Goal: Information Seeking & Learning: Learn about a topic

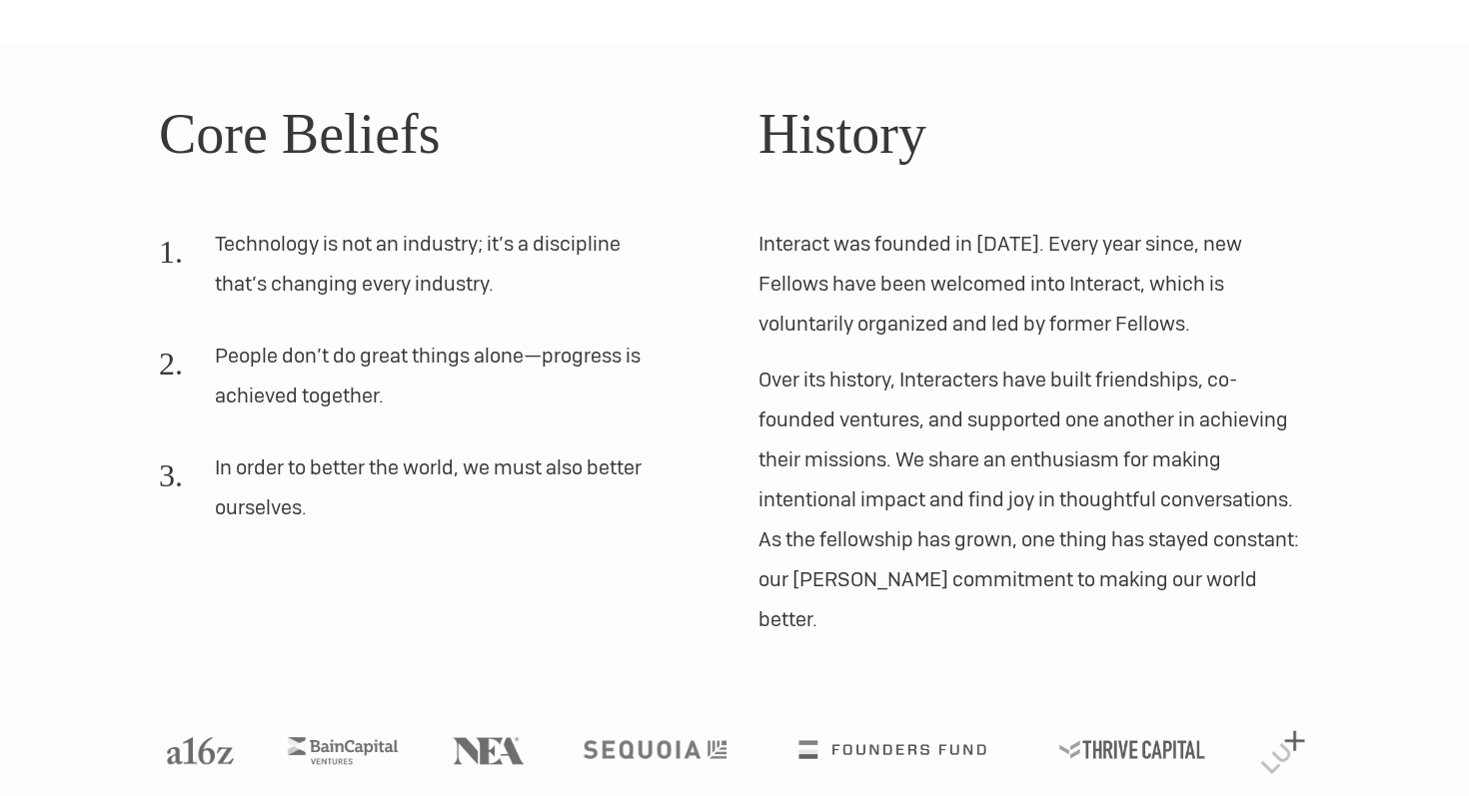
scroll to position [555, 0]
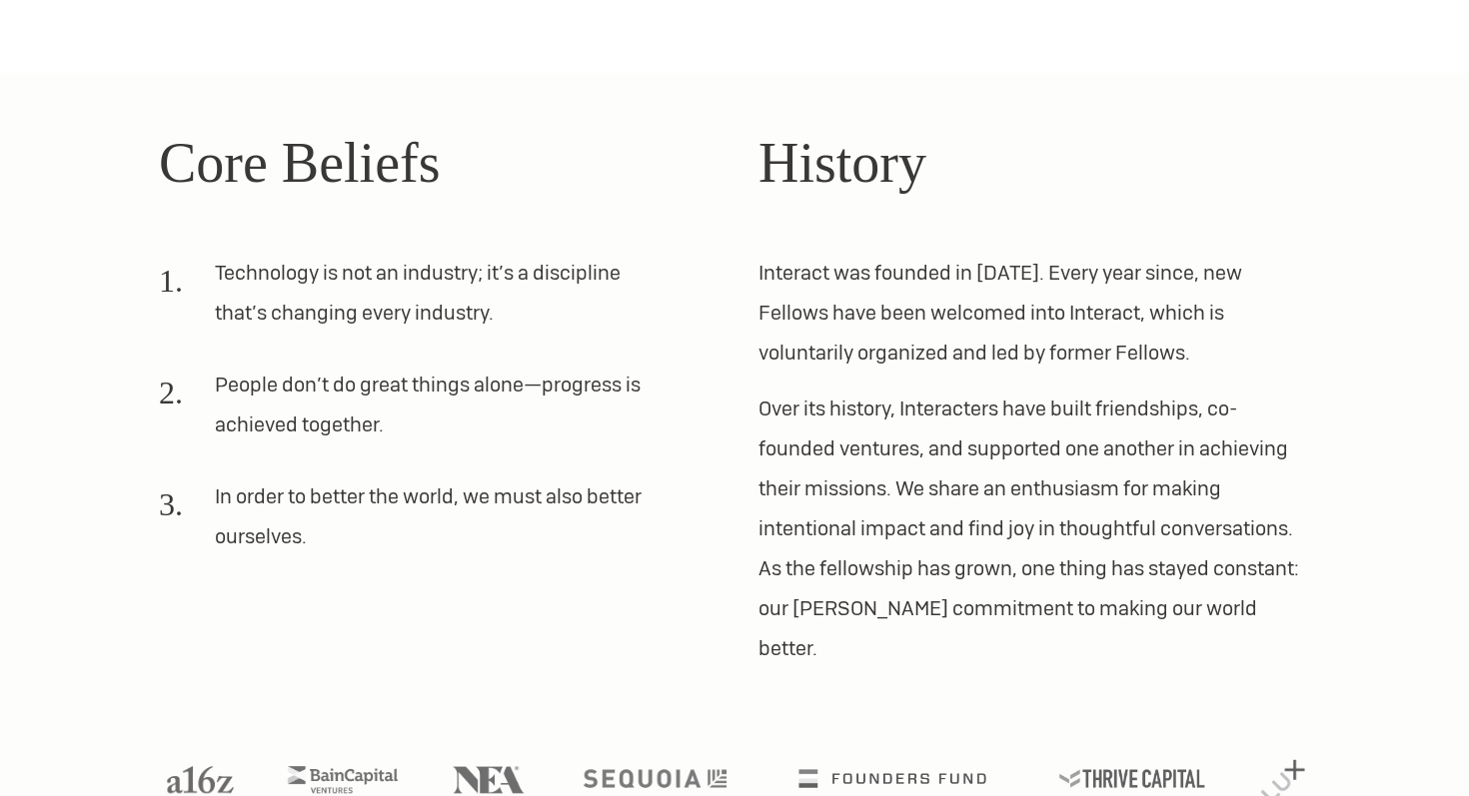
click at [773, 274] on p "Interact was founded in [DATE]. Every year since, new Fellows have been welcome…" at bounding box center [1033, 313] width 551 height 120
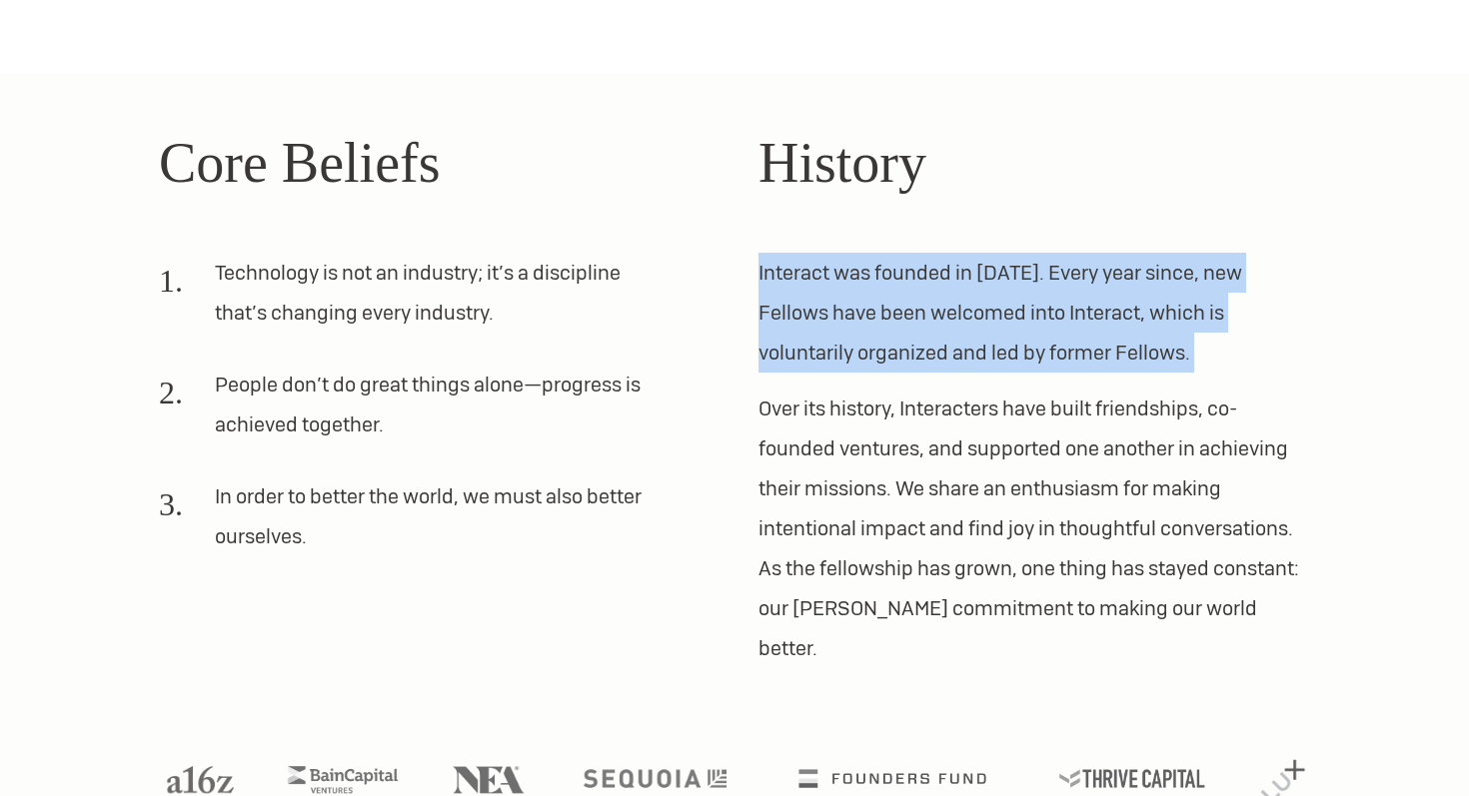
click at [773, 274] on p "Interact was founded in [DATE]. Every year since, new Fellows have been welcome…" at bounding box center [1033, 313] width 551 height 120
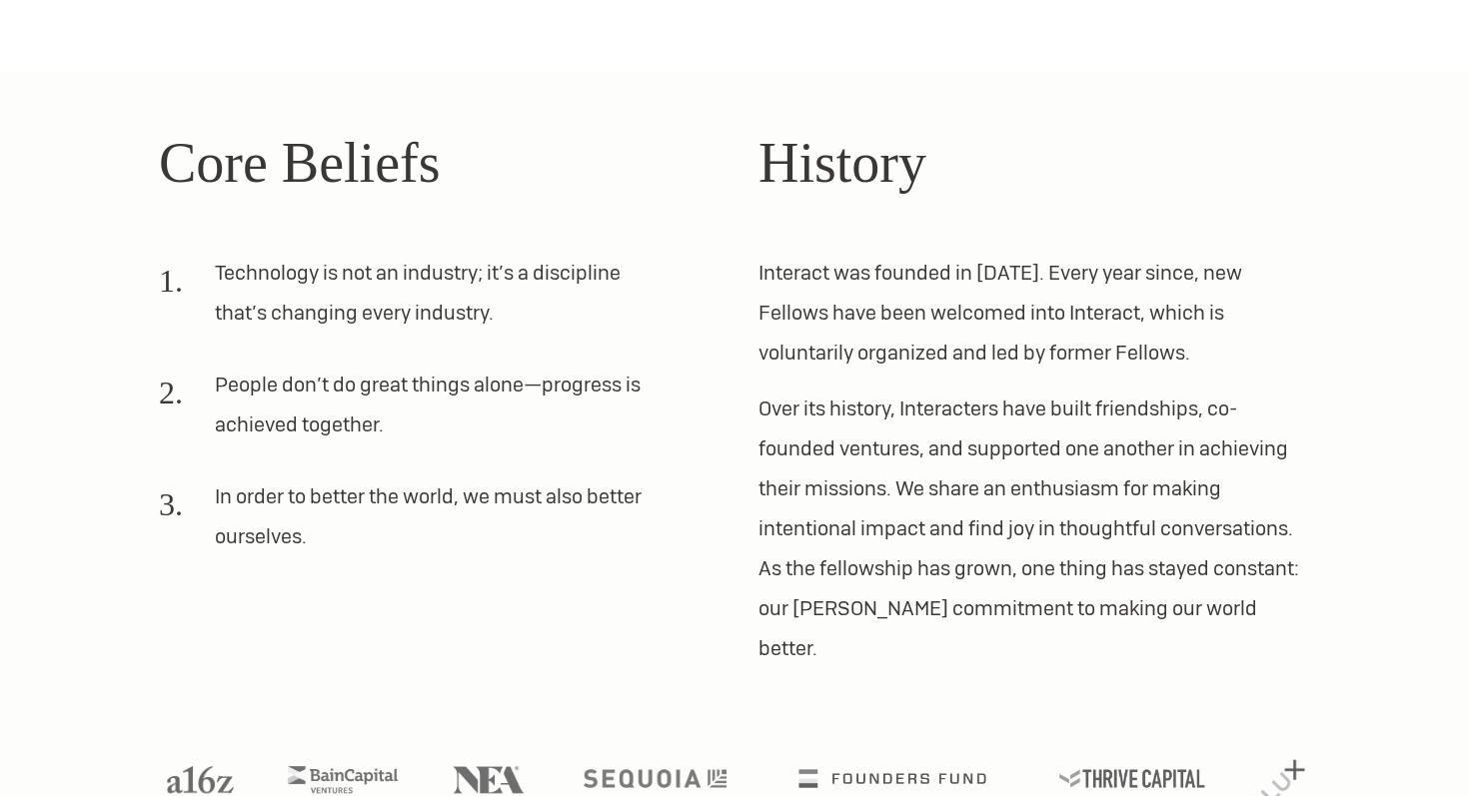
click at [743, 198] on div "Core Beliefs Technology is not an industry; it’s a discipline that’s changing e…" at bounding box center [734, 394] width 1199 height 547
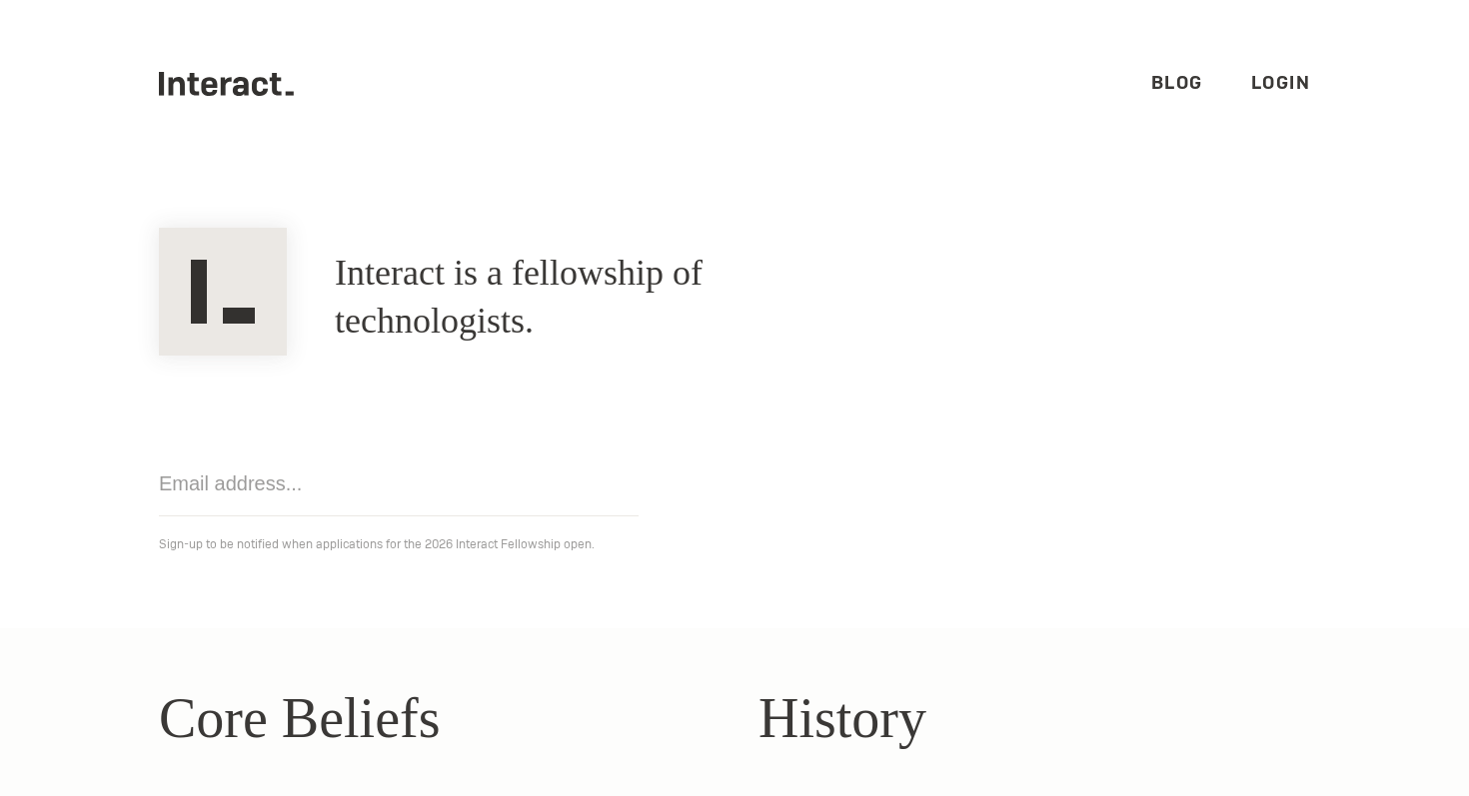
click at [1181, 76] on link "Blog" at bounding box center [1177, 82] width 52 height 23
